Goal: Information Seeking & Learning: Learn about a topic

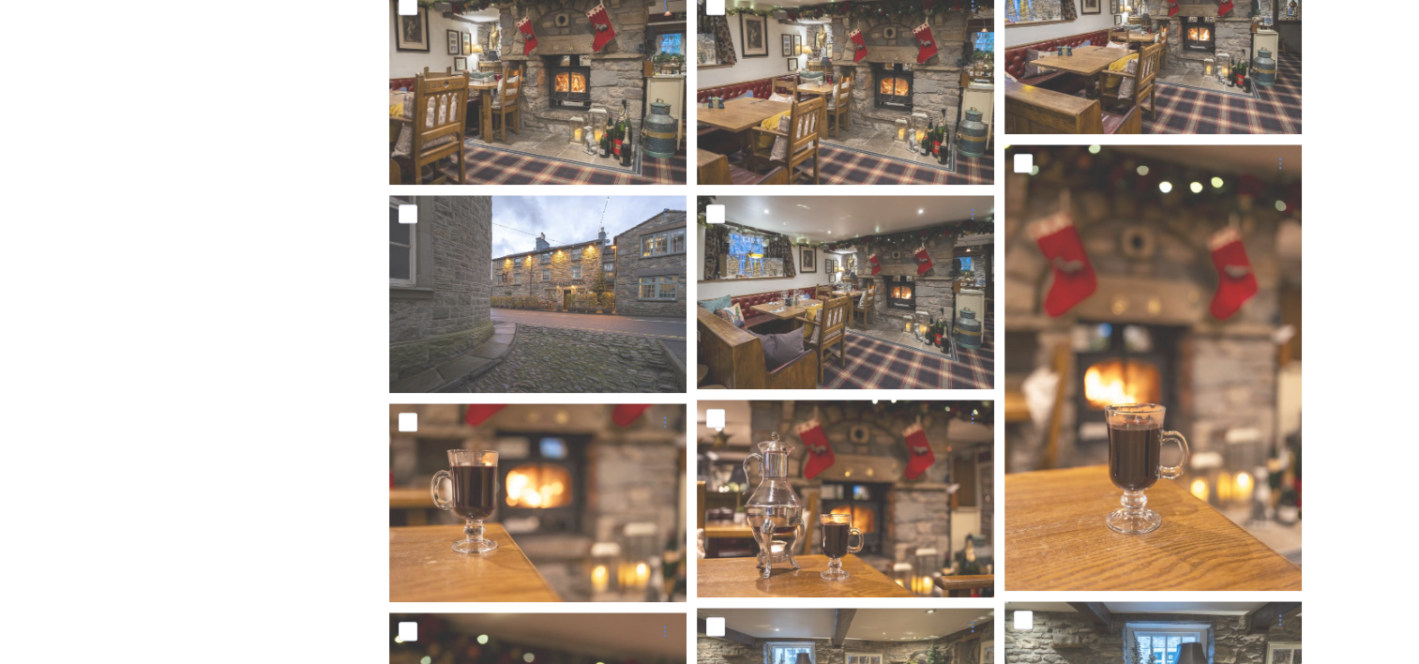
scroll to position [2215, 0]
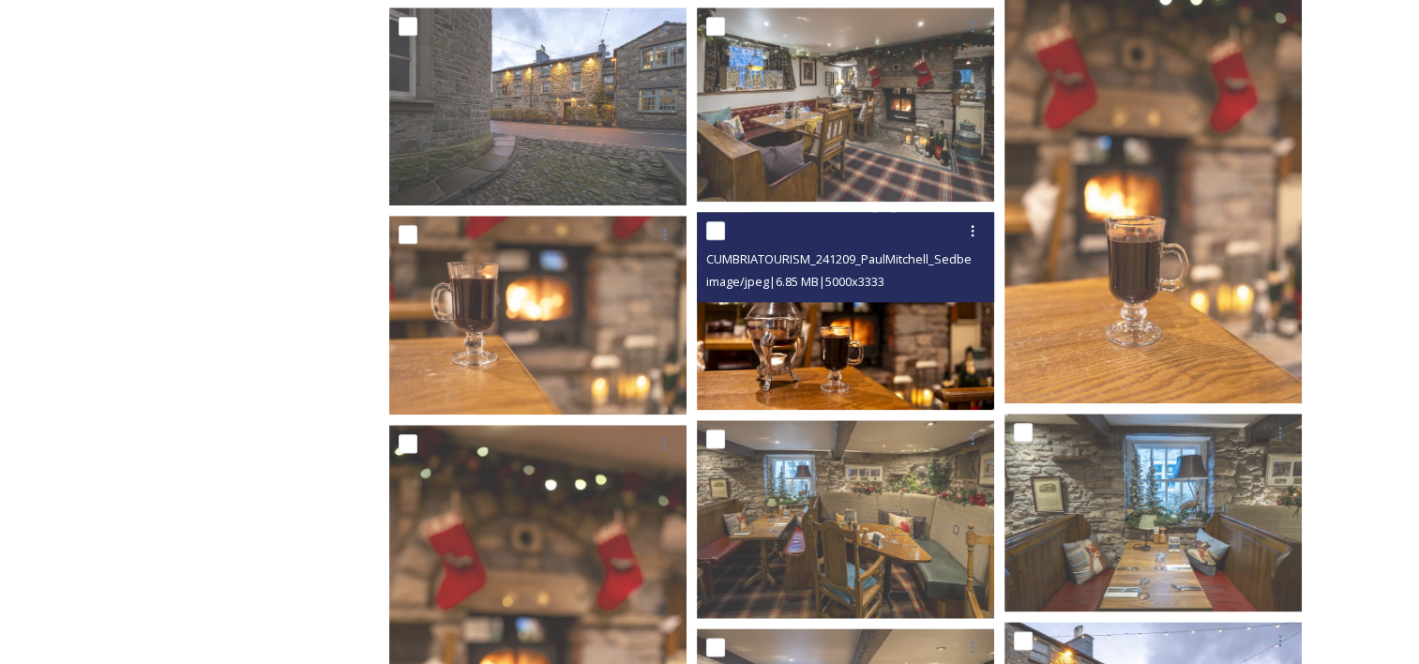
click at [826, 335] on img at bounding box center [845, 311] width 297 height 198
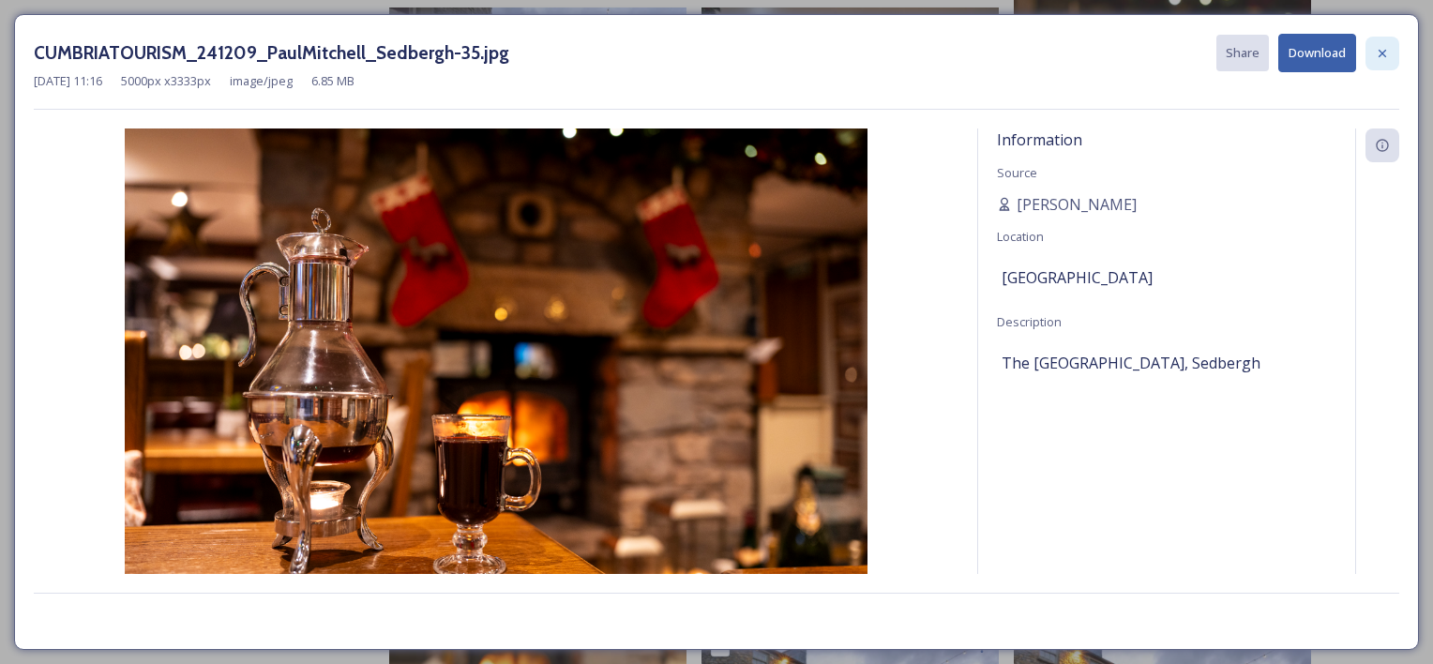
click at [1385, 50] on icon at bounding box center [1383, 53] width 8 height 8
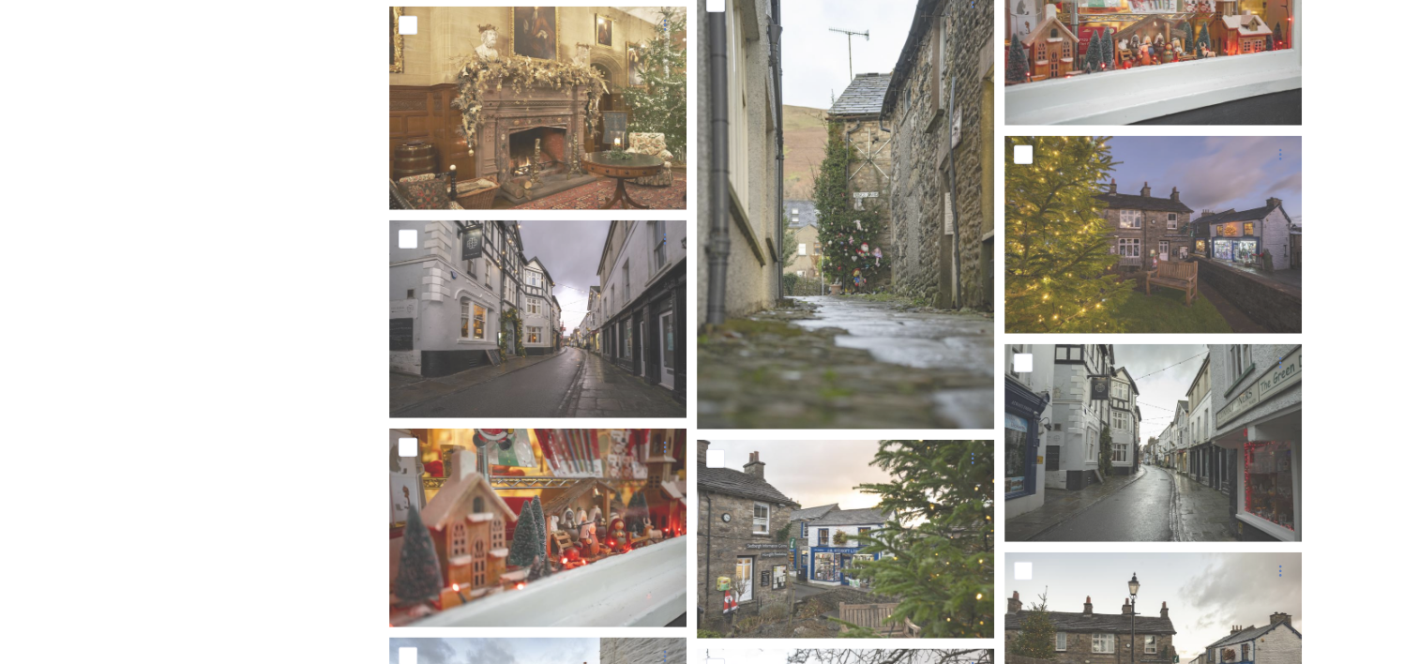
scroll to position [4841, 0]
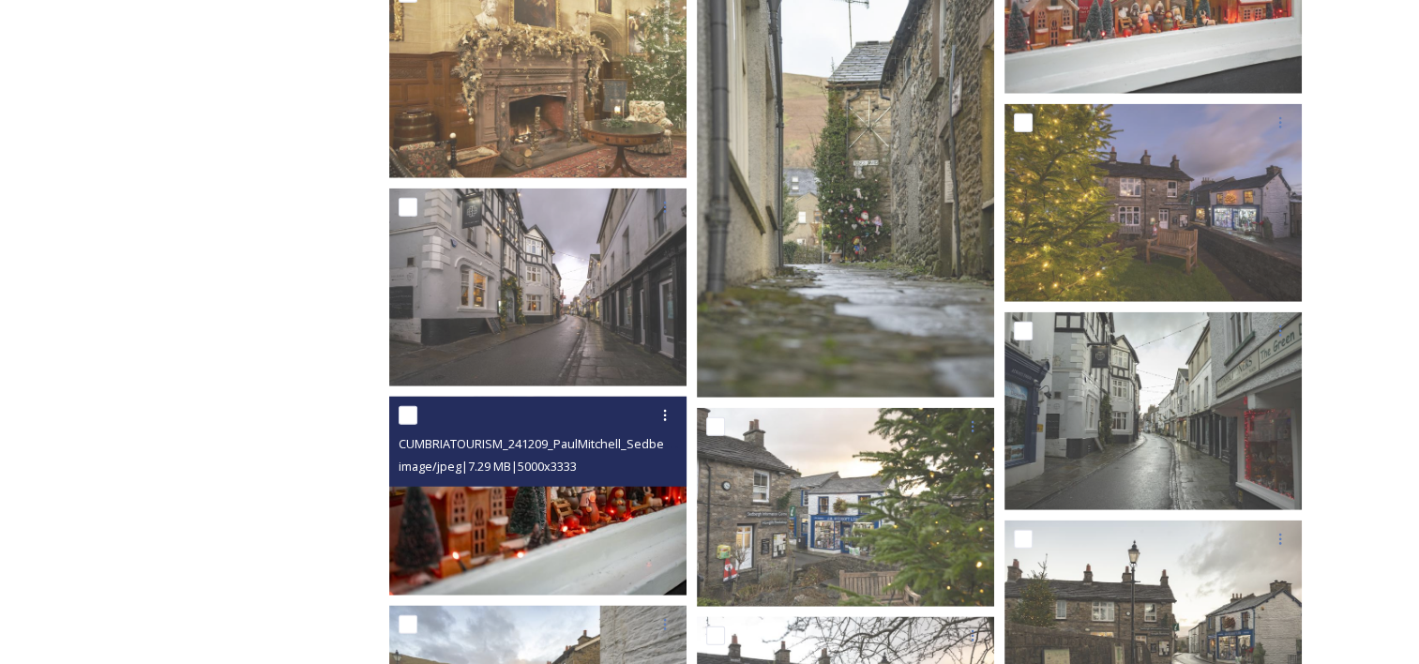
click at [557, 518] on img at bounding box center [537, 496] width 297 height 198
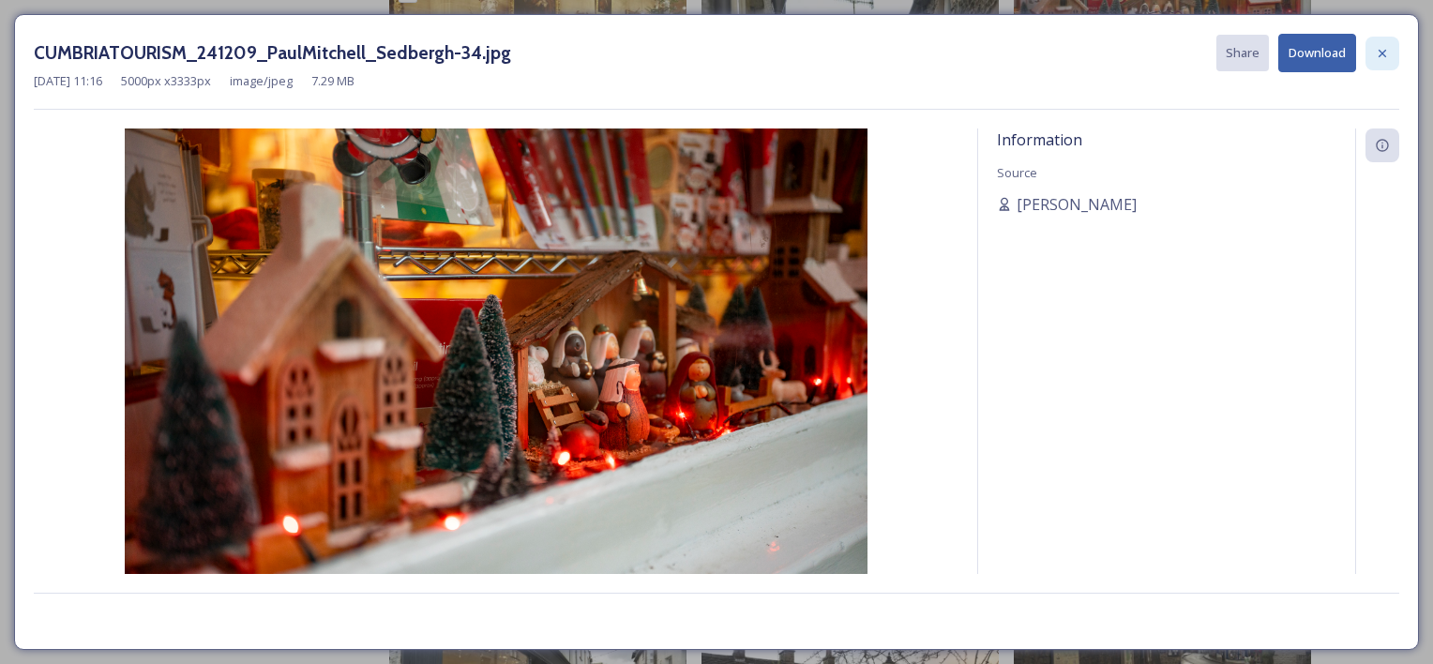
click at [1382, 53] on icon at bounding box center [1382, 53] width 15 height 15
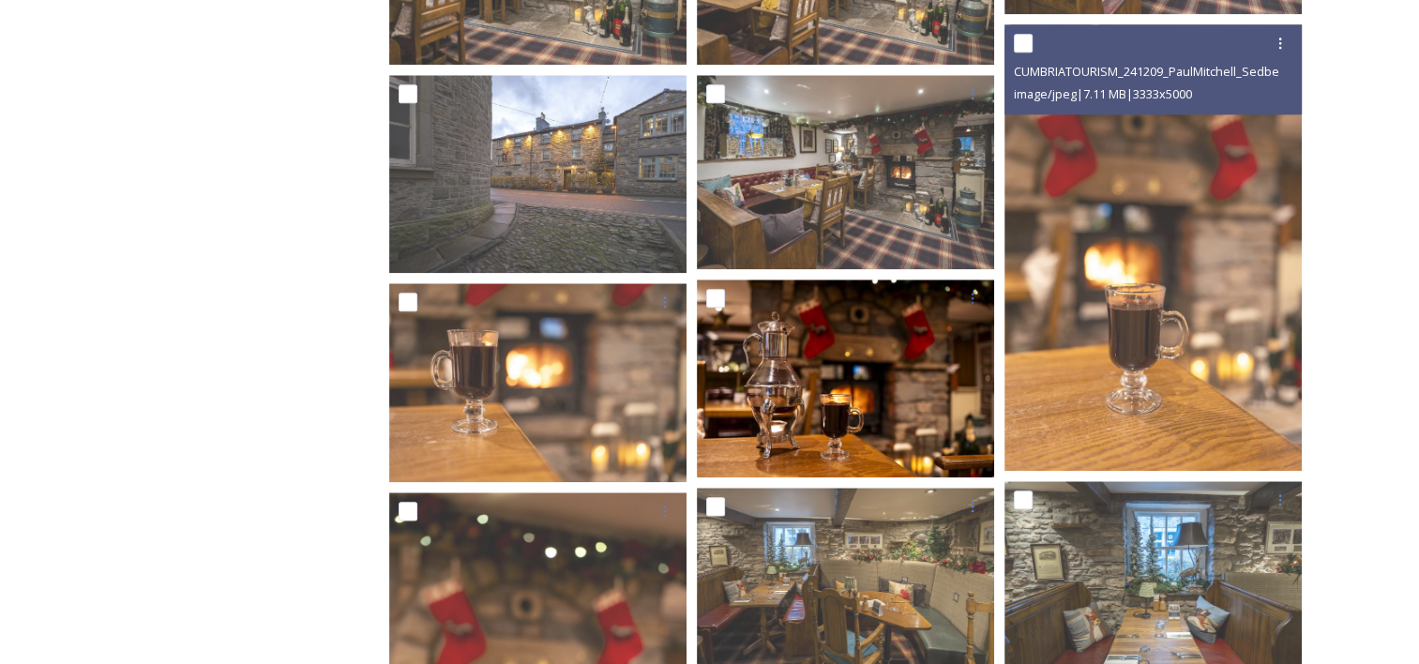
scroll to position [2168, 0]
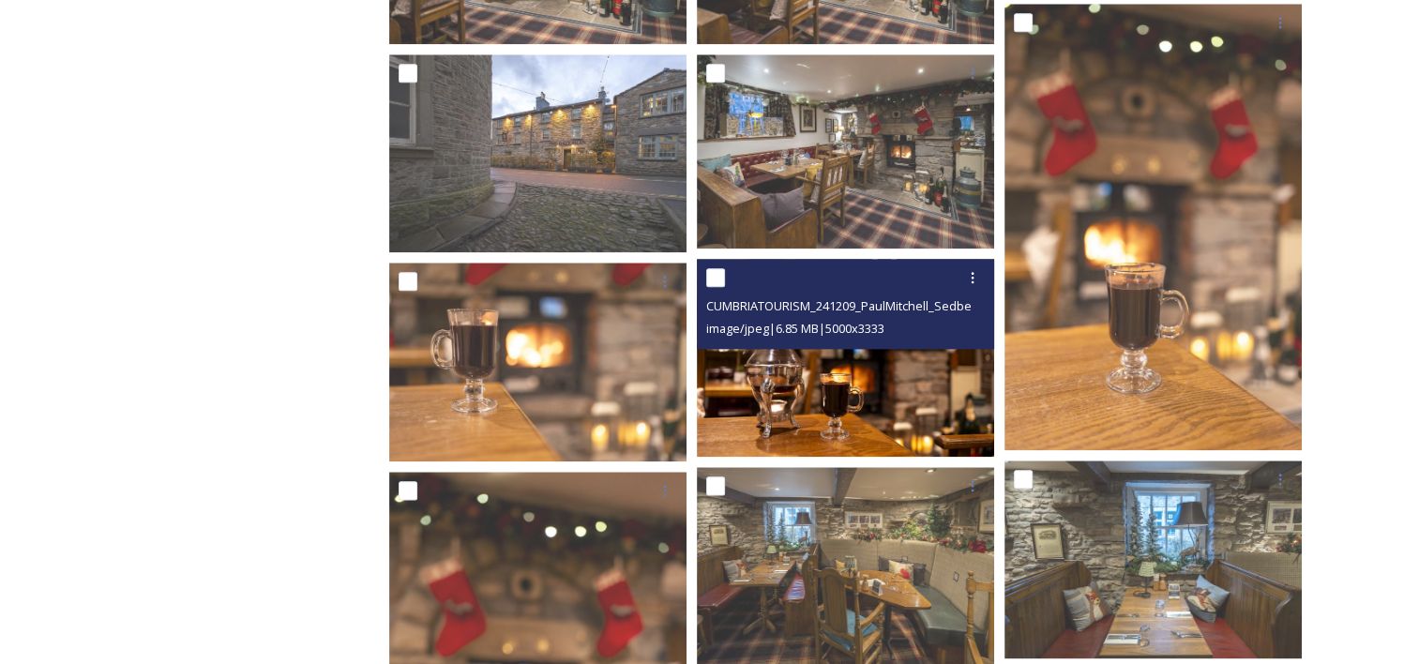
click at [836, 366] on img at bounding box center [845, 358] width 297 height 198
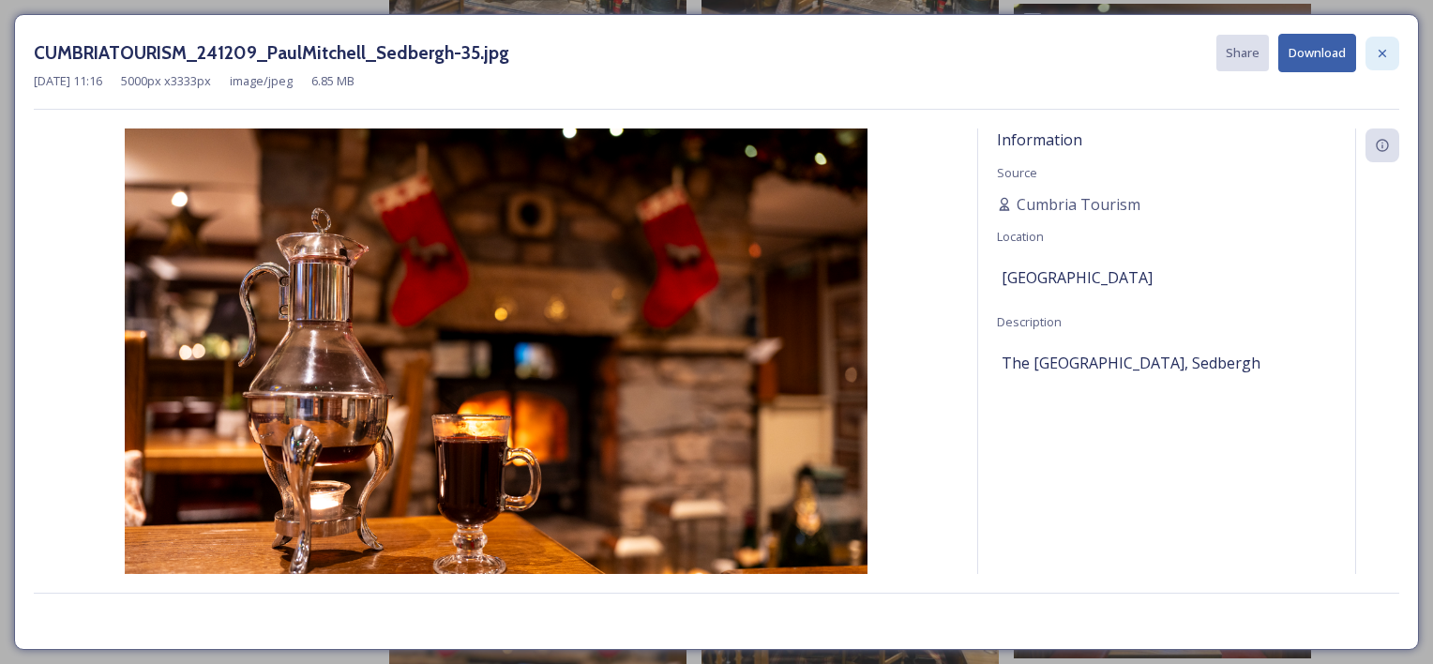
click at [1385, 53] on icon at bounding box center [1382, 53] width 15 height 15
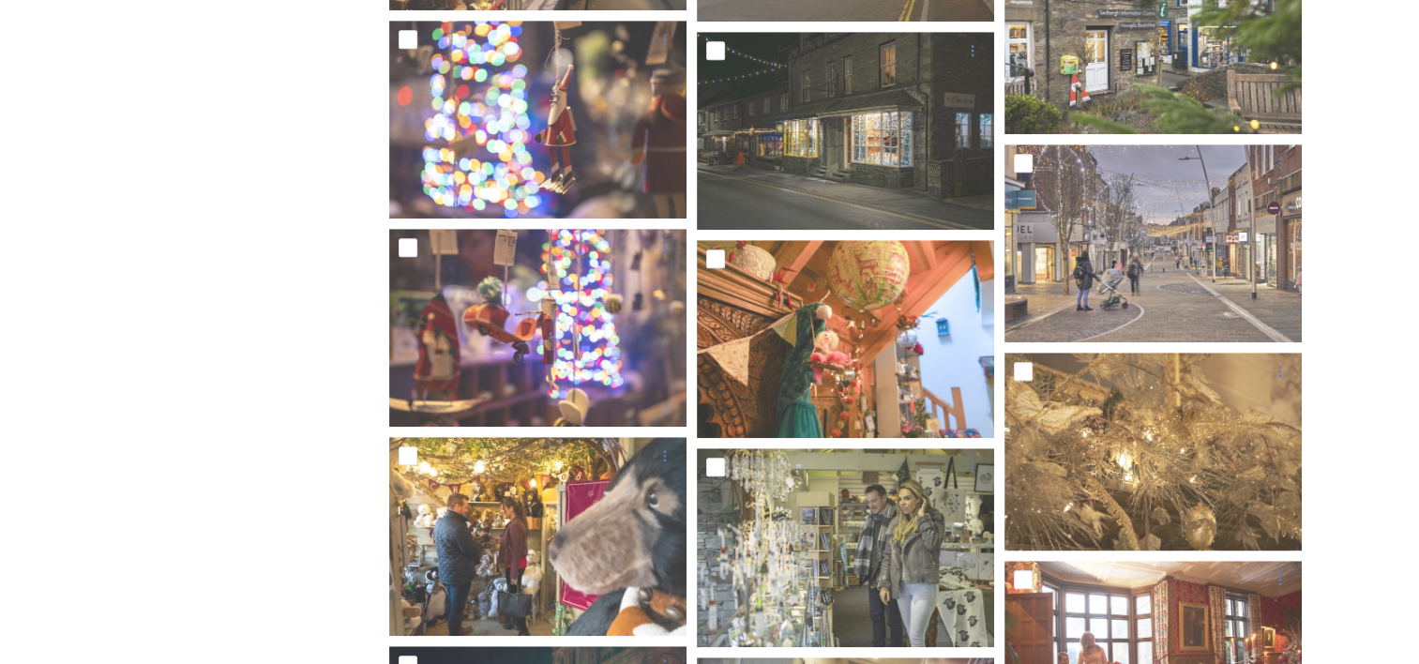
scroll to position [8357, 0]
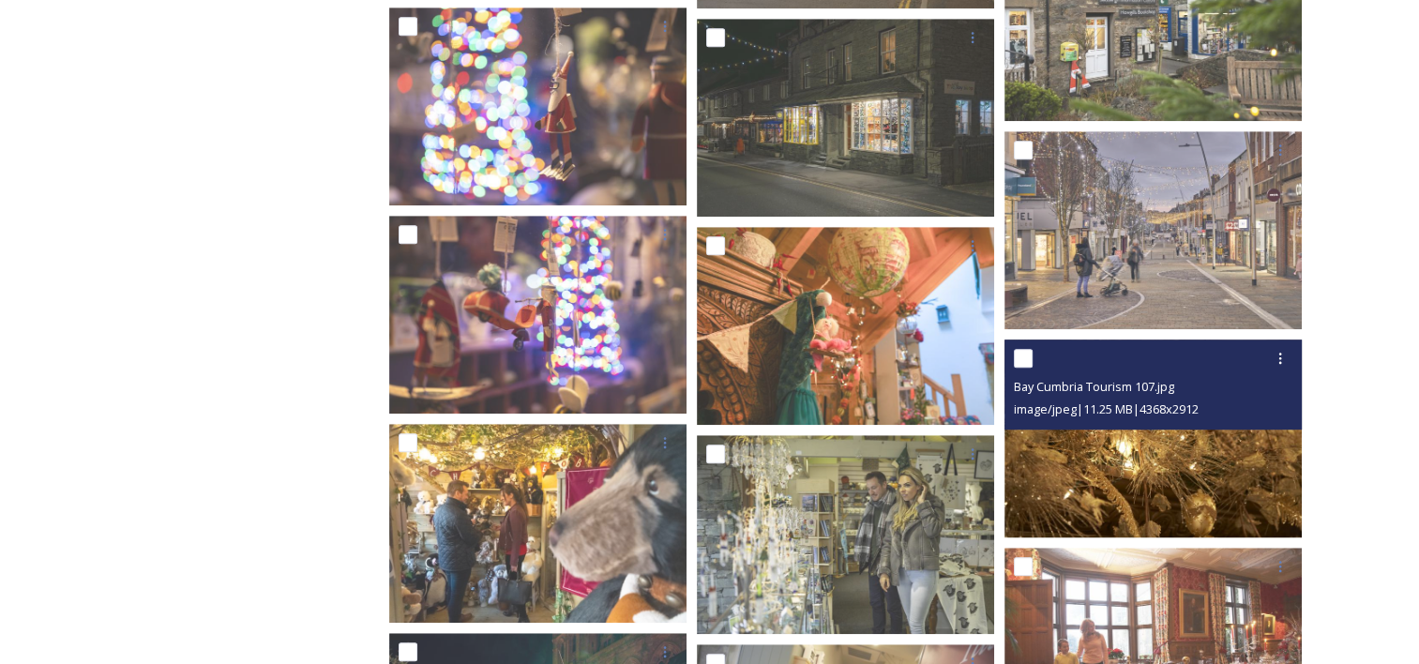
click at [1167, 462] on img at bounding box center [1152, 438] width 297 height 198
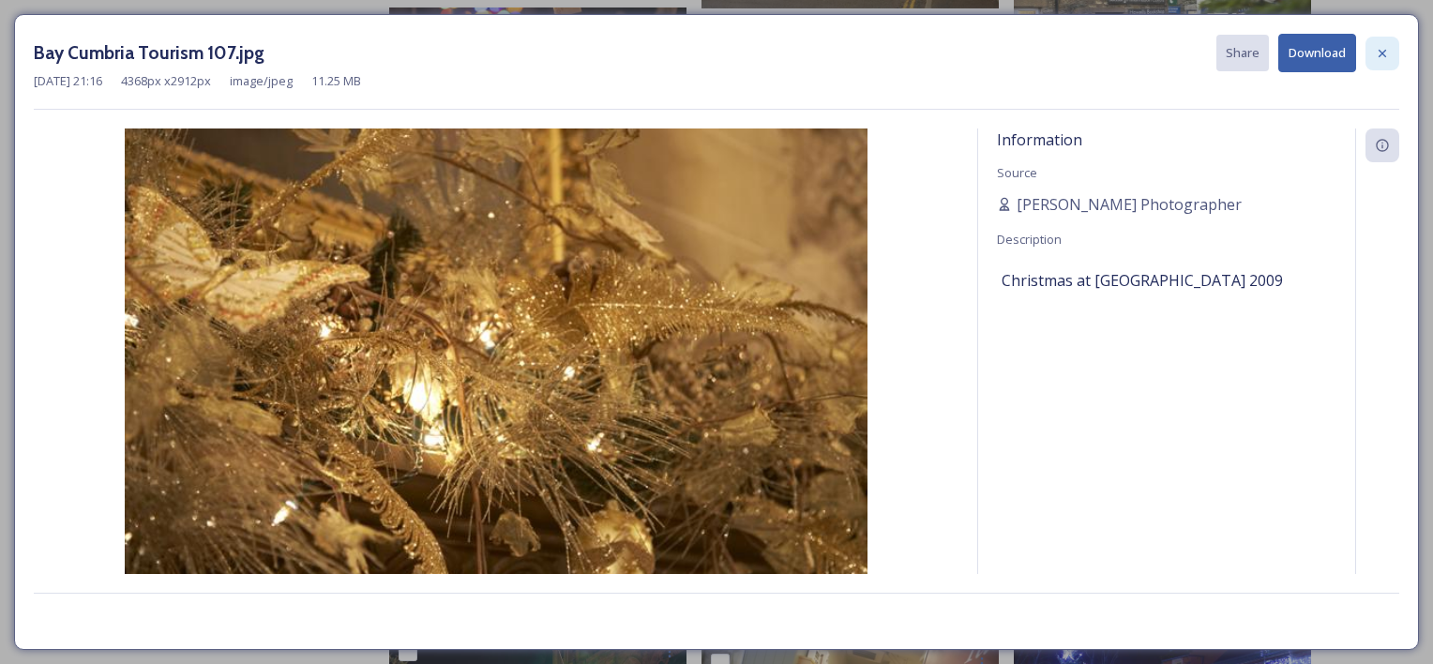
click at [1387, 56] on icon at bounding box center [1382, 53] width 15 height 15
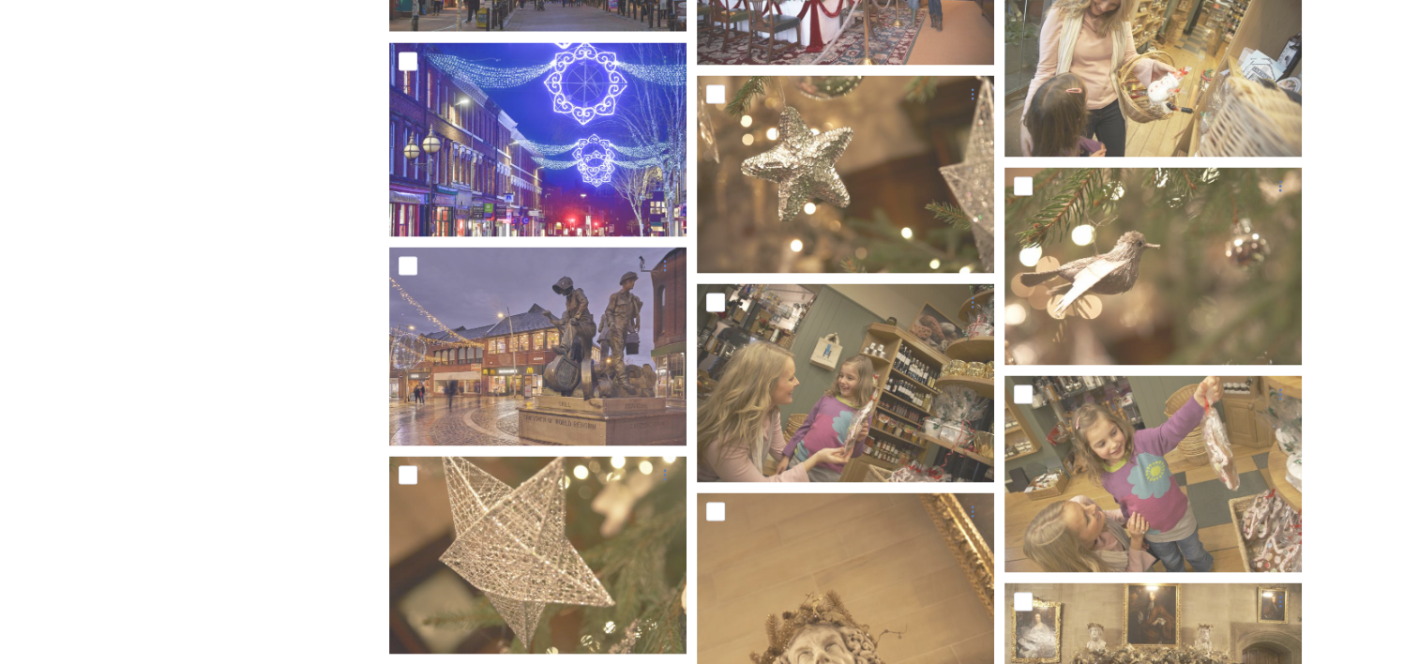
scroll to position [10608, 0]
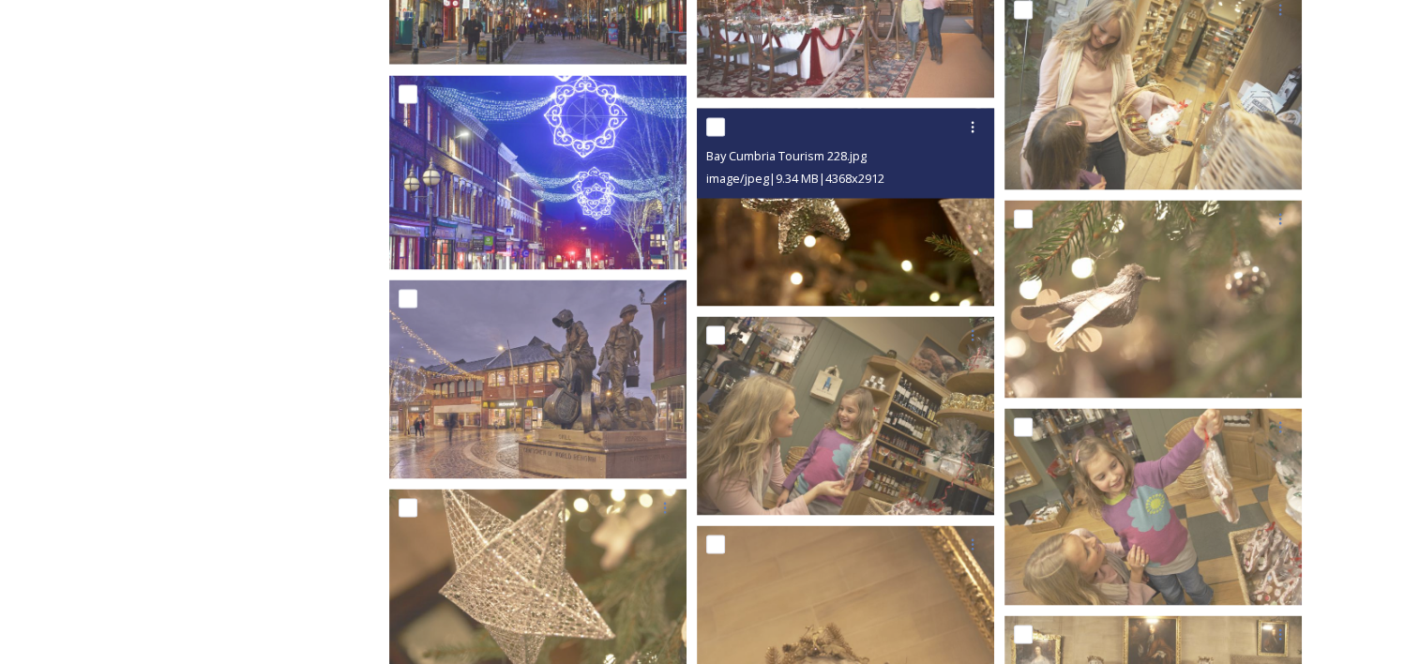
click at [862, 249] on img at bounding box center [845, 207] width 297 height 198
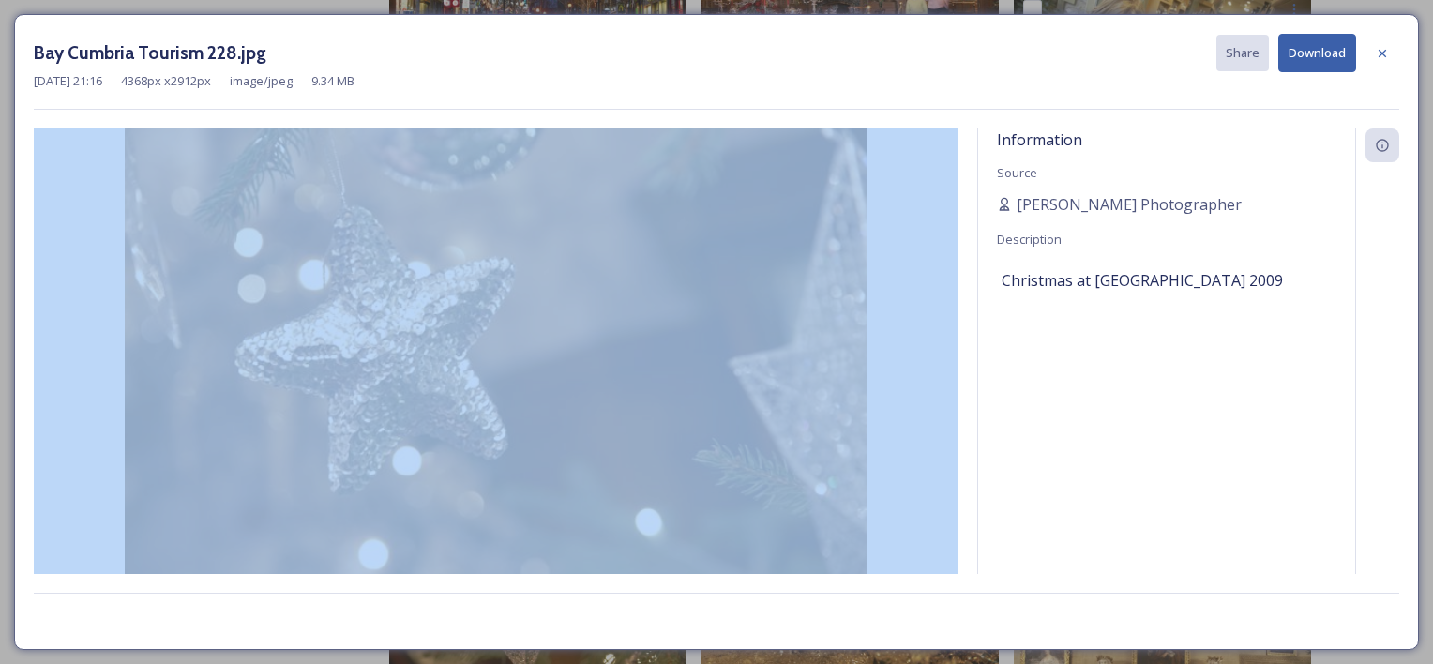
click at [1144, 447] on div "Information Source [PERSON_NAME] Photographer Description Christmas at [GEOGRAP…" at bounding box center [1166, 350] width 377 height 445
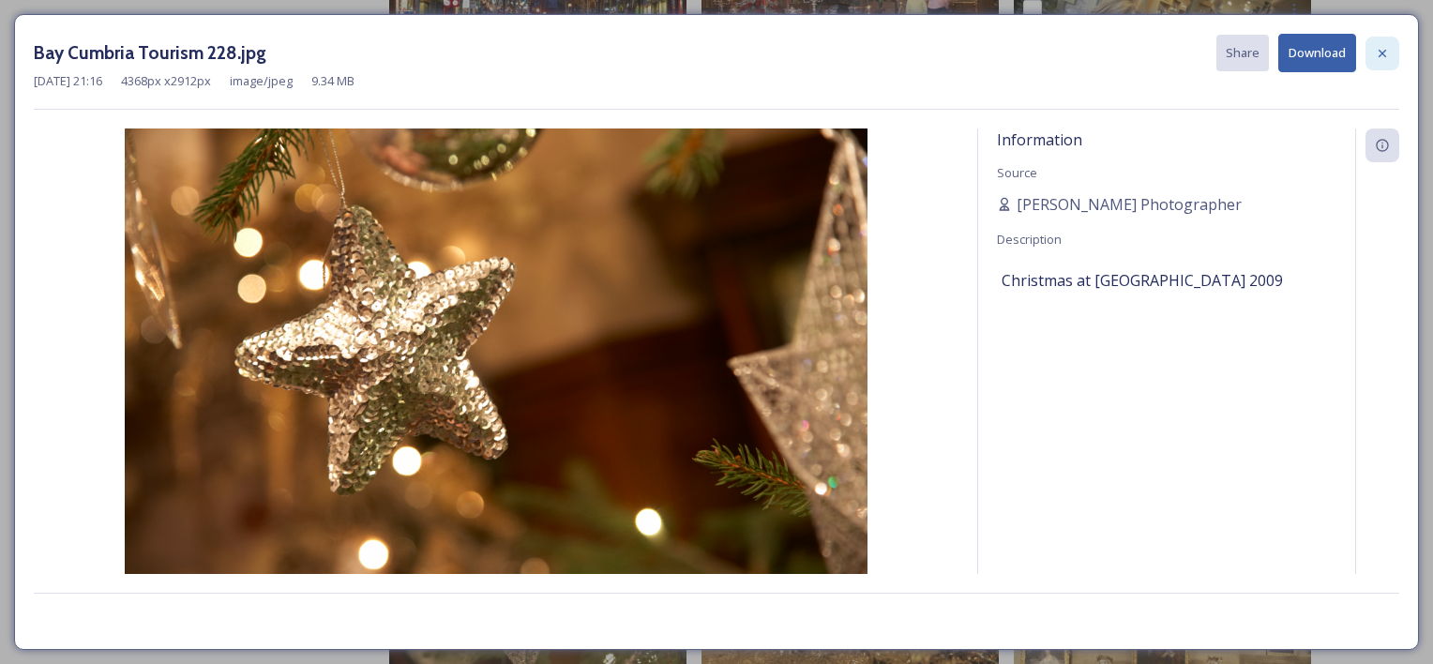
click at [1390, 51] on div at bounding box center [1382, 54] width 34 height 34
